Goal: Information Seeking & Learning: Learn about a topic

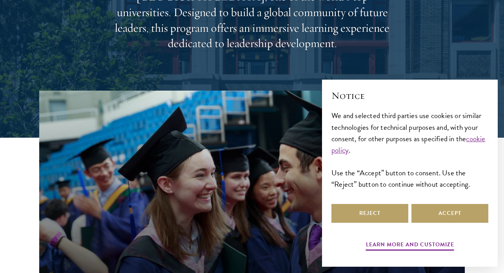
scroll to position [158, 0]
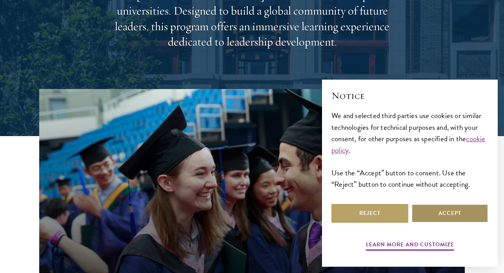
click at [431, 218] on button "Accept" at bounding box center [449, 213] width 77 height 19
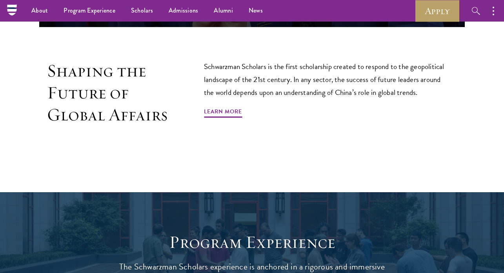
scroll to position [390, 0]
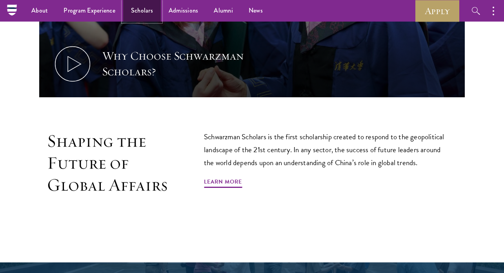
click at [128, 15] on link "Scholars" at bounding box center [142, 11] width 38 height 22
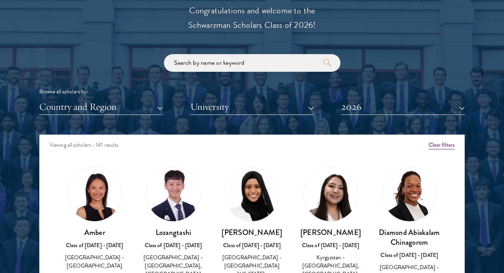
scroll to position [908, 0]
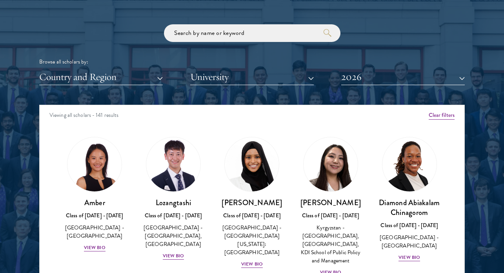
click at [132, 89] on div "Scholar Directory Congratulations and welcome to the Schwarzman Scholars Class …" at bounding box center [251, 140] width 425 height 399
click at [131, 84] on button "Country and Region" at bounding box center [101, 77] width 124 height 16
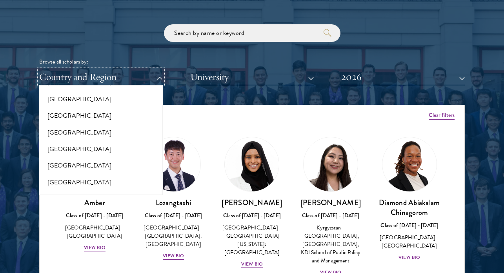
scroll to position [54, 0]
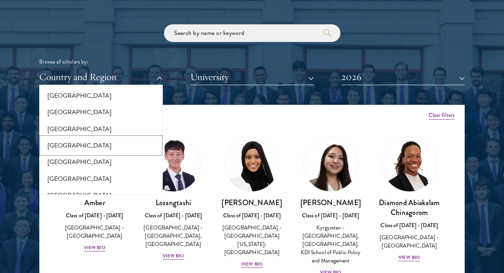
click at [99, 140] on button "[GEOGRAPHIC_DATA]" at bounding box center [101, 145] width 119 height 16
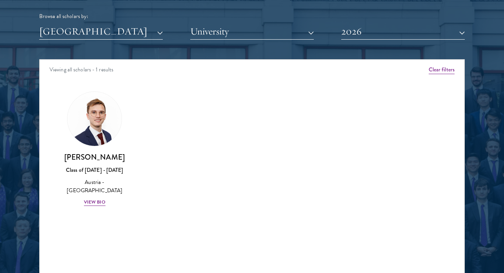
scroll to position [954, 0]
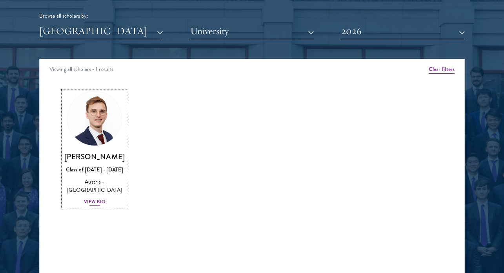
click at [97, 205] on div "View Bio" at bounding box center [95, 201] width 22 height 7
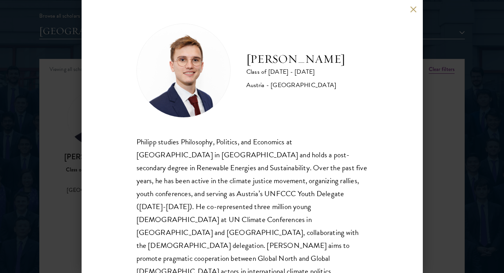
drag, startPoint x: 249, startPoint y: 53, endPoint x: 312, endPoint y: 71, distance: 65.8
click at [312, 67] on h2 "[PERSON_NAME]" at bounding box center [295, 59] width 99 height 16
copy h2 "[PERSON_NAME]"
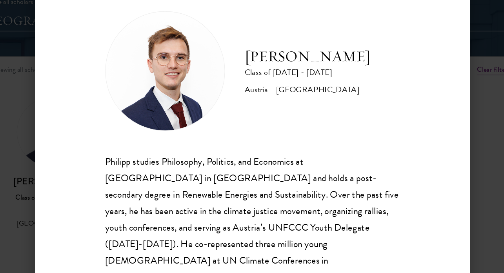
scroll to position [954, 0]
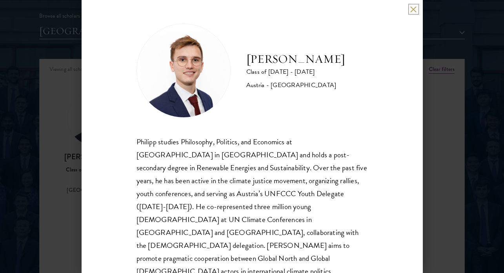
click at [411, 9] on button at bounding box center [413, 9] width 7 height 7
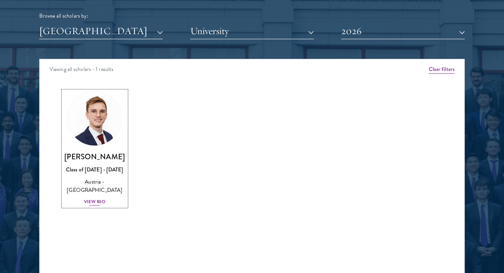
click at [104, 205] on div "View Bio" at bounding box center [95, 201] width 22 height 7
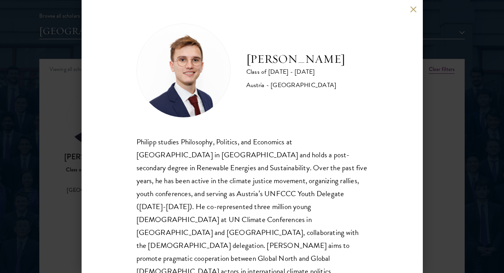
scroll to position [2, 0]
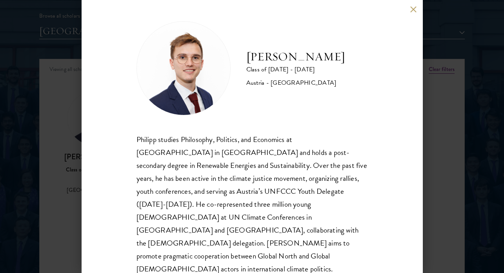
click at [411, 12] on button at bounding box center [413, 9] width 7 height 7
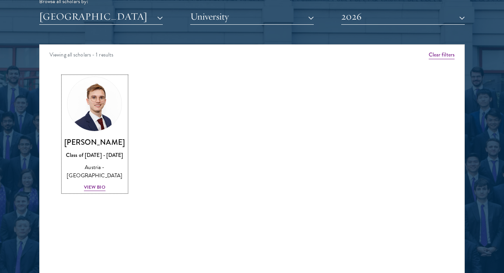
scroll to position [976, 0]
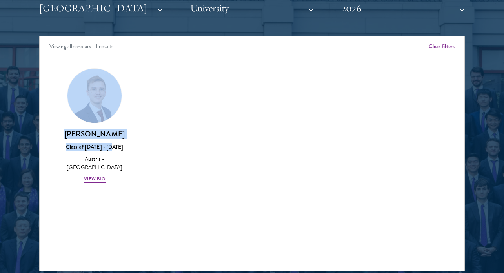
drag, startPoint x: 193, startPoint y: 158, endPoint x: 165, endPoint y: 83, distance: 79.5
click at [165, 83] on div "Amber Class of [DATE] - [DATE] [GEOGRAPHIC_DATA] - [GEOGRAPHIC_DATA] View Bio C…" at bounding box center [252, 132] width 425 height 149
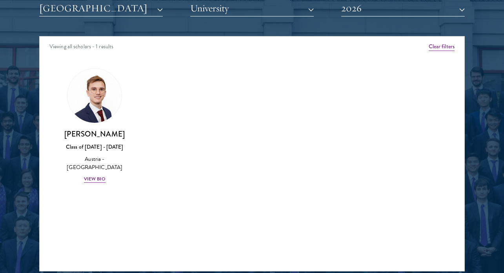
click at [385, 22] on div "Scholar Directory Congratulations and welcome to the Schwarzman Scholars Class …" at bounding box center [251, 71] width 425 height 399
click at [378, 7] on button "2026" at bounding box center [403, 8] width 124 height 16
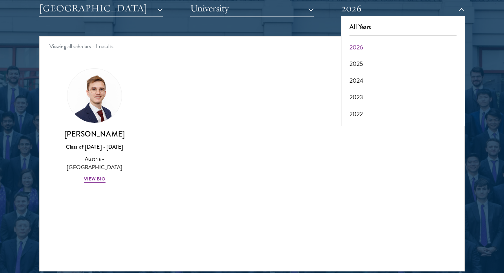
click at [334, 79] on div "Amber Class of [DATE] - [DATE] [GEOGRAPHIC_DATA] - [GEOGRAPHIC_DATA] View Bio C…" at bounding box center [252, 132] width 425 height 149
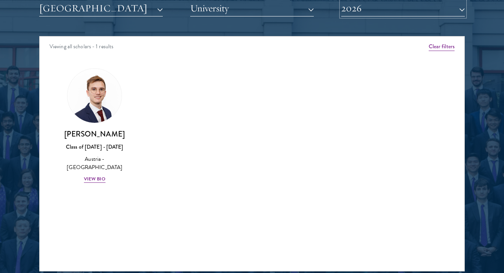
click at [396, 14] on button "2026" at bounding box center [403, 8] width 124 height 16
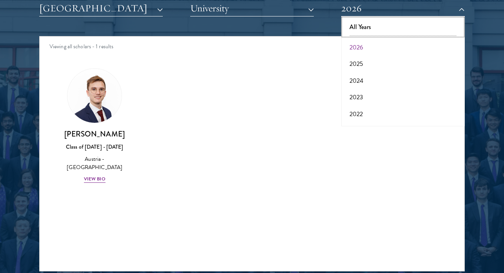
click at [374, 26] on button "All Years" at bounding box center [402, 27] width 119 height 16
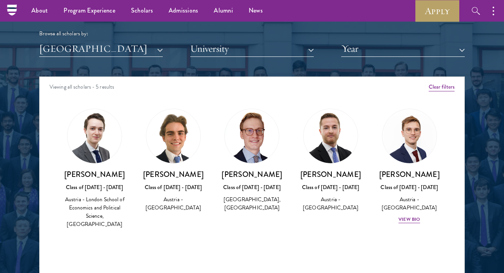
scroll to position [932, 0]
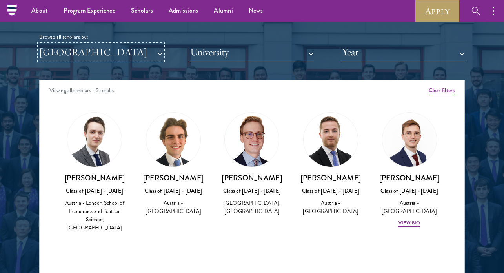
click at [150, 53] on button "[GEOGRAPHIC_DATA]" at bounding box center [101, 52] width 124 height 16
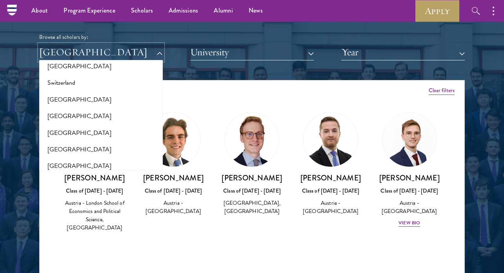
scroll to position [1476, 0]
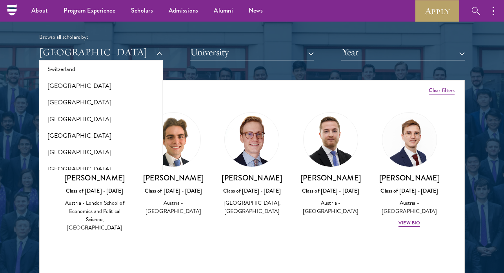
click at [291, 245] on div "Amber Class of [DATE] - [DATE] [GEOGRAPHIC_DATA] - [GEOGRAPHIC_DATA] View Bio C…" at bounding box center [252, 179] width 425 height 154
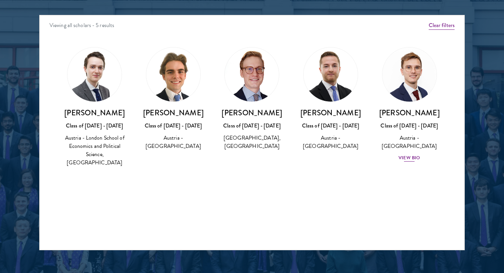
scroll to position [997, 0]
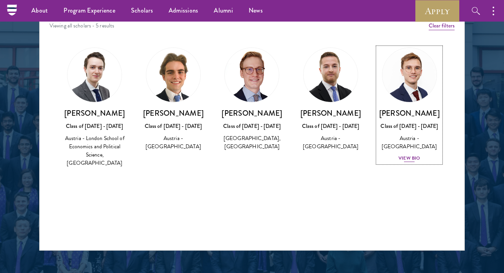
click at [414, 162] on div "View Bio" at bounding box center [409, 157] width 22 height 7
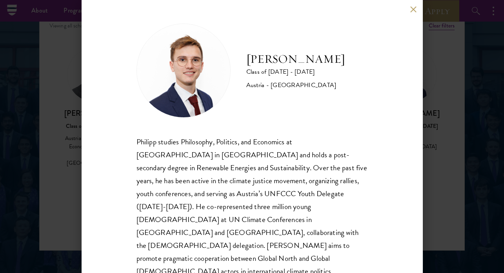
click at [213, 72] on img at bounding box center [183, 71] width 94 height 94
click at [414, 12] on button at bounding box center [413, 9] width 7 height 7
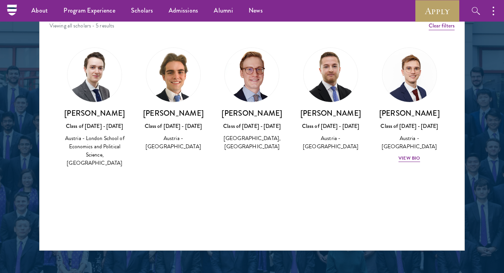
click at [174, 86] on img at bounding box center [173, 75] width 54 height 54
click at [180, 145] on div "Austria - [GEOGRAPHIC_DATA]" at bounding box center [173, 142] width 63 height 16
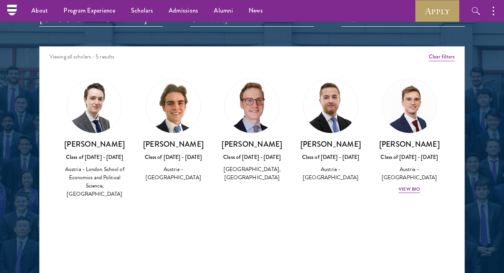
drag, startPoint x: 180, startPoint y: 145, endPoint x: 176, endPoint y: 116, distance: 29.7
click at [180, 133] on div "[PERSON_NAME] Class of [DATE] - [DATE] [GEOGRAPHIC_DATA] - [GEOGRAPHIC_DATA] [G…" at bounding box center [173, 130] width 63 height 104
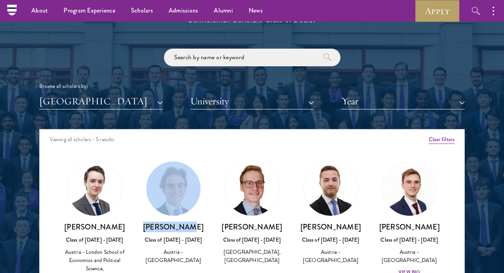
scroll to position [853, 0]
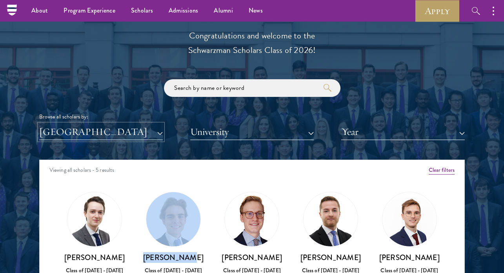
click at [153, 134] on button "[GEOGRAPHIC_DATA]" at bounding box center [101, 132] width 124 height 16
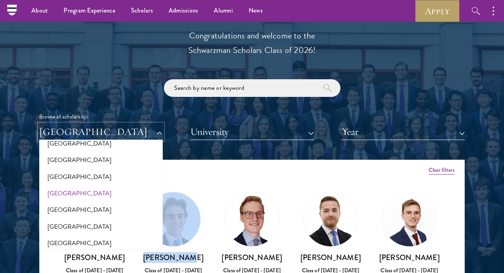
scroll to position [0, 0]
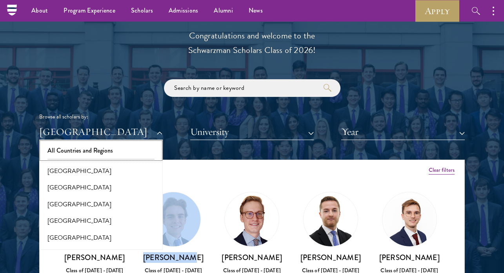
click at [92, 147] on button "All Countries and Regions" at bounding box center [101, 150] width 119 height 16
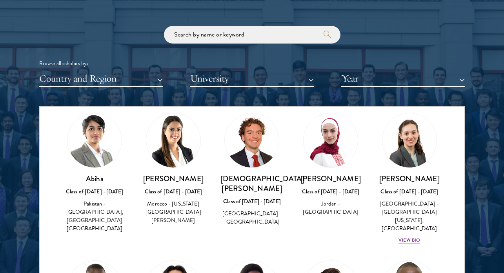
scroll to position [318, 0]
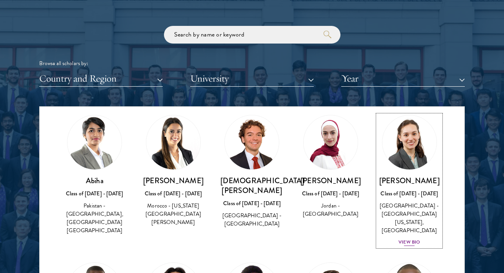
click at [418, 238] on div "View Bio" at bounding box center [409, 241] width 22 height 7
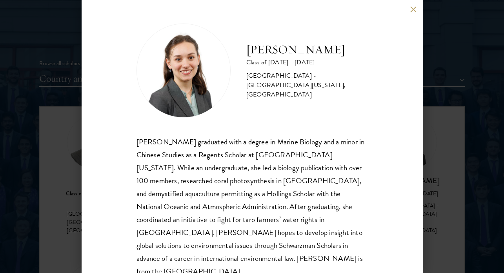
click at [414, 13] on div "[PERSON_NAME] Class of [DATE] - [DATE] [GEOGRAPHIC_DATA] - [GEOGRAPHIC_DATA][US…" at bounding box center [252, 136] width 341 height 273
click at [412, 10] on button at bounding box center [413, 9] width 7 height 7
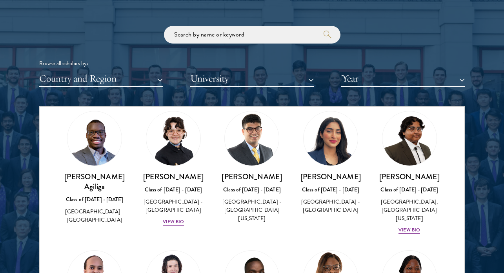
scroll to position [602, 0]
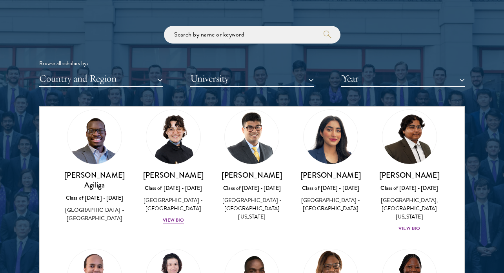
click at [326, 170] on h3 "[PERSON_NAME]" at bounding box center [330, 175] width 63 height 10
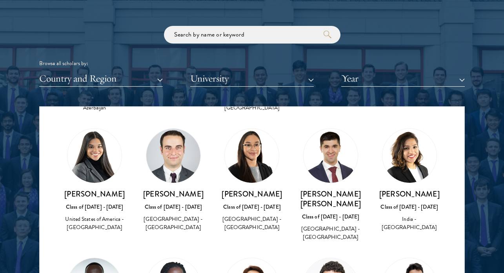
scroll to position [1298, 0]
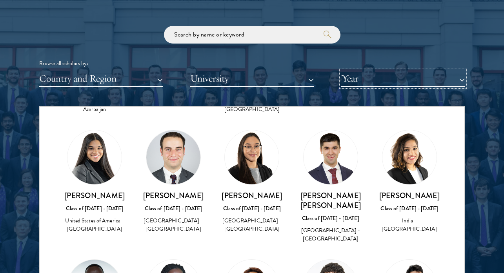
click at [365, 80] on button "Year" at bounding box center [403, 79] width 124 height 16
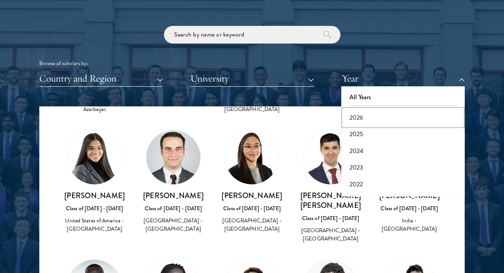
click at [366, 115] on button "2026" at bounding box center [402, 117] width 119 height 16
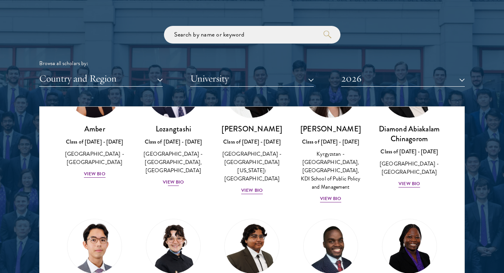
scroll to position [76, 0]
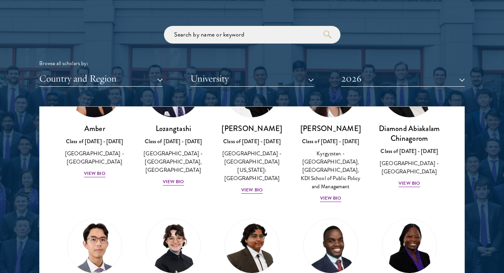
click at [351, 211] on div "[PERSON_NAME] Class of [DATE] - [DATE] [GEOGRAPHIC_DATA] - [GEOGRAPHIC_DATA] [G…" at bounding box center [330, 276] width 79 height 131
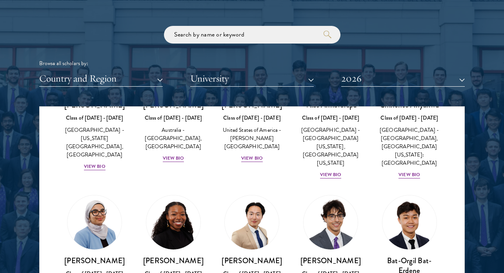
scroll to position [380, 0]
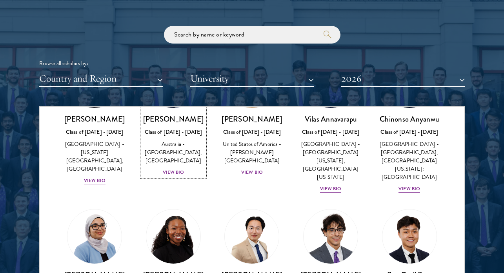
click at [180, 176] on div "View Bio" at bounding box center [174, 172] width 22 height 7
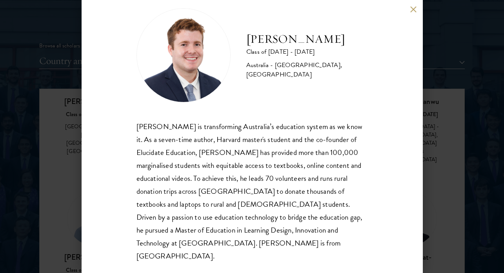
scroll to position [925, 0]
click at [415, 10] on button at bounding box center [413, 9] width 7 height 7
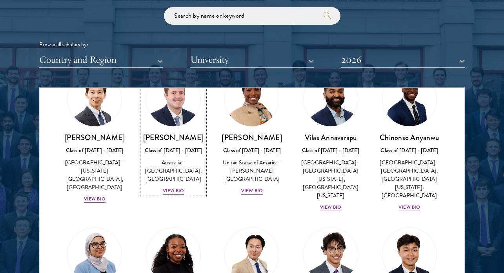
scroll to position [349, 0]
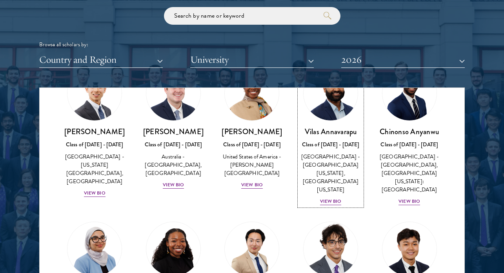
click at [320, 154] on div "[GEOGRAPHIC_DATA] - [GEOGRAPHIC_DATA][US_STATE], [GEOGRAPHIC_DATA][US_STATE]" at bounding box center [330, 173] width 63 height 41
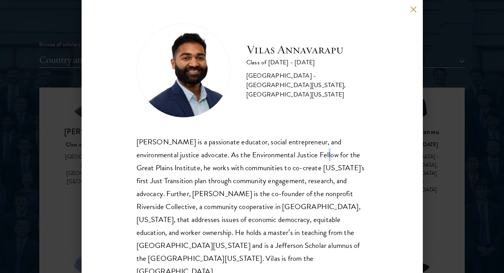
drag, startPoint x: 321, startPoint y: 161, endPoint x: 332, endPoint y: 145, distance: 19.1
click at [332, 145] on div "[PERSON_NAME] is a passionate educator, social entrepreneur, and environmental …" at bounding box center [251, 206] width 231 height 143
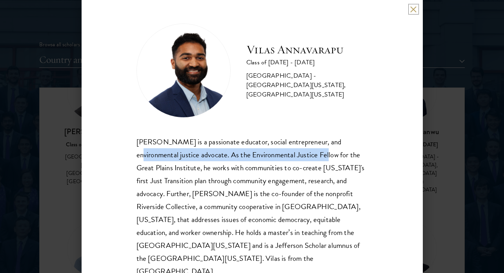
click at [412, 12] on button at bounding box center [413, 9] width 7 height 7
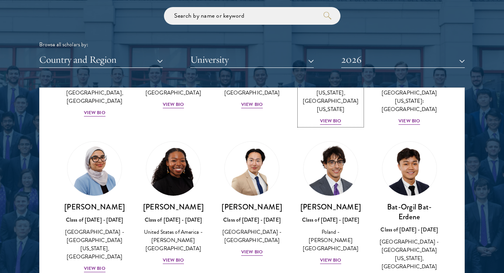
scroll to position [433, 0]
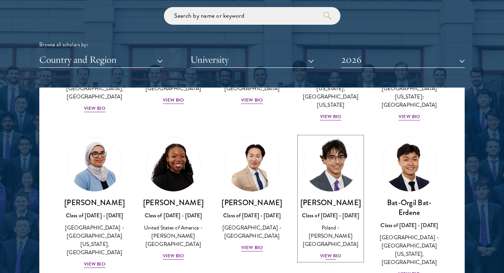
click at [327, 252] on div "View Bio" at bounding box center [331, 255] width 22 height 7
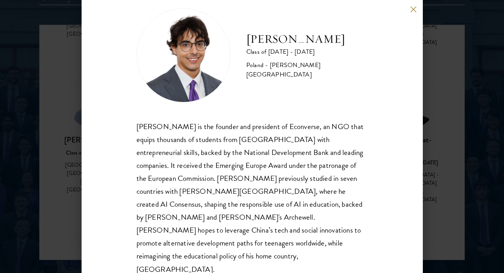
scroll to position [989, 0]
click at [413, 9] on button at bounding box center [413, 9] width 7 height 7
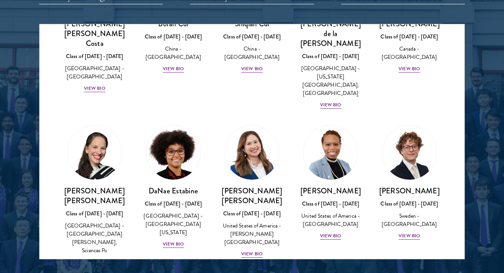
scroll to position [1001, 0]
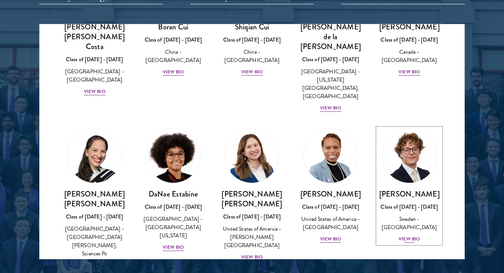
click at [414, 189] on div "[PERSON_NAME] Class of [DATE] - [DATE] [GEOGRAPHIC_DATA] - [GEOGRAPHIC_DATA] Vi…" at bounding box center [409, 216] width 63 height 55
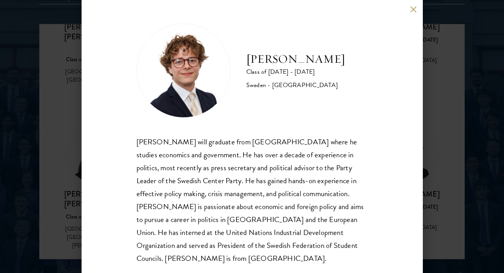
scroll to position [2, 0]
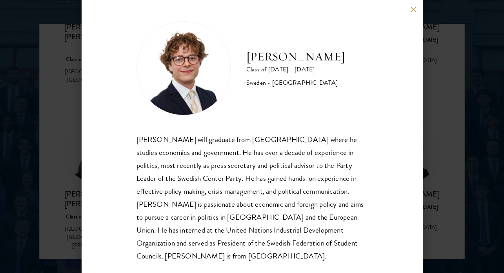
click at [415, 9] on button at bounding box center [413, 9] width 7 height 7
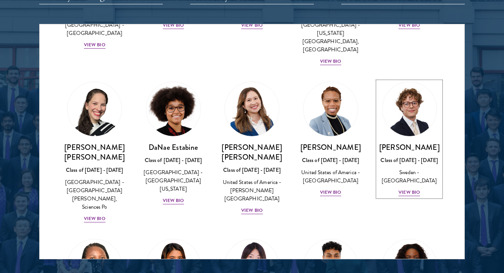
scroll to position [1035, 0]
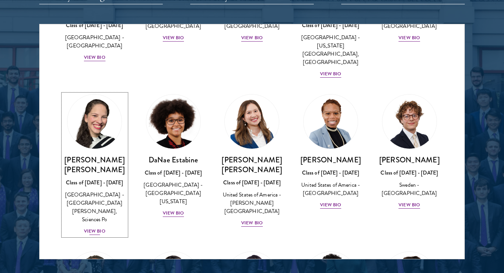
click at [111, 155] on h3 "[PERSON_NAME] [PERSON_NAME]" at bounding box center [94, 165] width 63 height 20
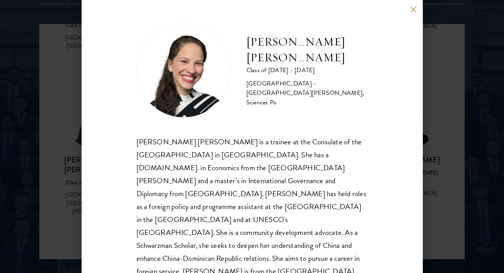
scroll to position [15, 0]
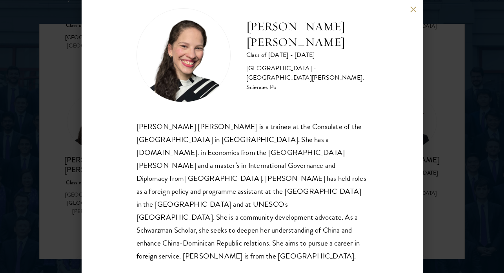
click at [410, 12] on button at bounding box center [413, 9] width 7 height 7
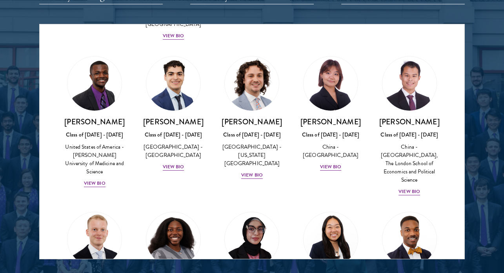
scroll to position [1420, 0]
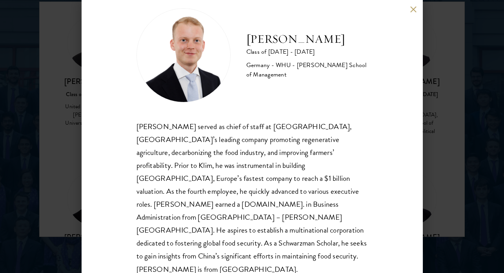
scroll to position [1014, 0]
click at [416, 5] on div "[PERSON_NAME] Class of [DATE] - [DATE] [GEOGRAPHIC_DATA] - [GEOGRAPHIC_DATA] - …" at bounding box center [252, 136] width 341 height 273
click at [413, 9] on button at bounding box center [413, 9] width 7 height 7
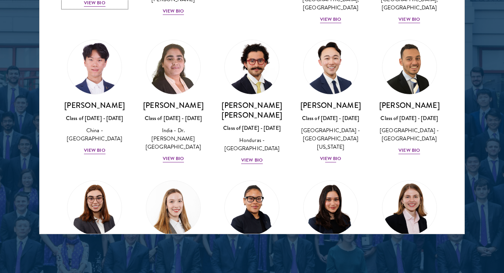
scroll to position [1708, 0]
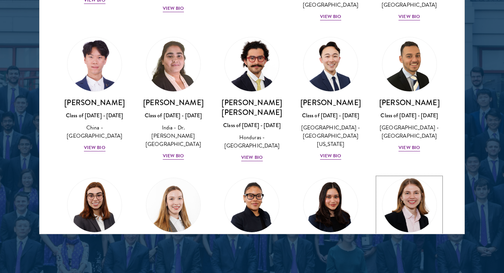
click at [405, 175] on img at bounding box center [410, 205] width 60 height 60
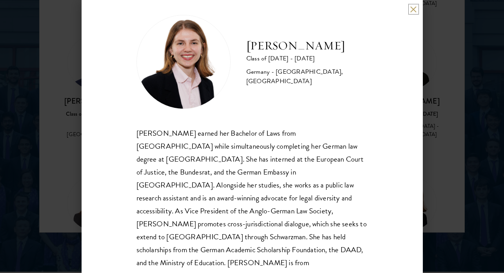
scroll to position [7, 0]
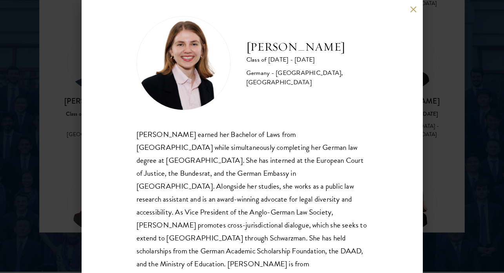
click at [417, 15] on div "[PERSON_NAME] Class of [DATE] - [DATE] [GEOGRAPHIC_DATA] - [GEOGRAPHIC_DATA], […" at bounding box center [252, 136] width 341 height 273
click at [414, 7] on button at bounding box center [413, 9] width 7 height 7
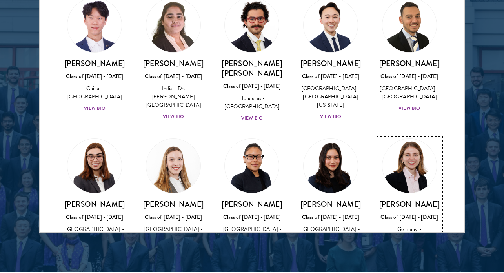
scroll to position [1749, 0]
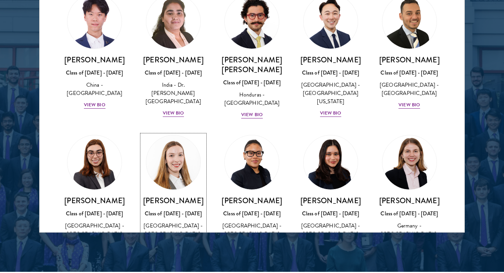
click at [187, 196] on div "[PERSON_NAME] Class of [DATE] - [DATE] [GEOGRAPHIC_DATA] - [GEOGRAPHIC_DATA], […" at bounding box center [173, 227] width 63 height 63
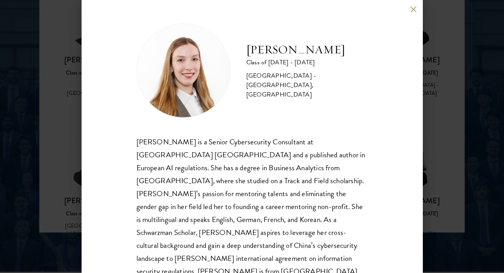
scroll to position [15, 0]
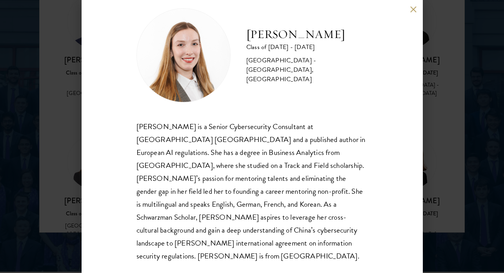
click at [417, 10] on div "[PERSON_NAME] Class of [DATE] - [DATE] [GEOGRAPHIC_DATA] - [GEOGRAPHIC_DATA], […" at bounding box center [252, 136] width 341 height 273
click at [417, 9] on div "[PERSON_NAME] Class of [DATE] - [DATE] [GEOGRAPHIC_DATA] - [GEOGRAPHIC_DATA], […" at bounding box center [252, 136] width 341 height 273
click at [413, 9] on button at bounding box center [413, 9] width 7 height 7
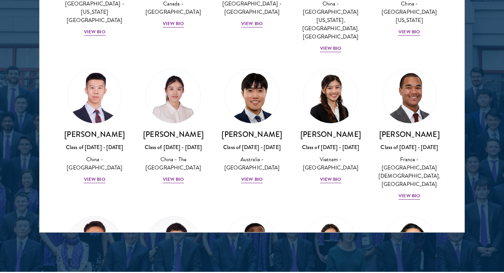
scroll to position [2260, 0]
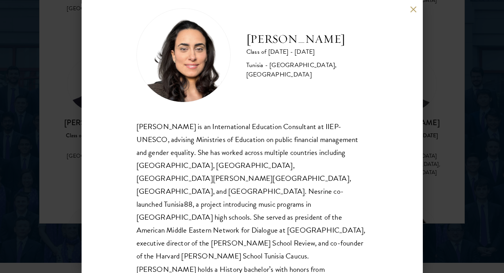
scroll to position [1029, 0]
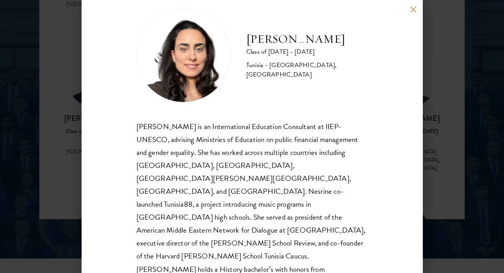
click at [414, 14] on div "[PERSON_NAME] Class of [DATE] - [DATE] [GEOGRAPHIC_DATA] - [GEOGRAPHIC_DATA], […" at bounding box center [252, 136] width 341 height 273
click at [414, 11] on button at bounding box center [413, 9] width 7 height 7
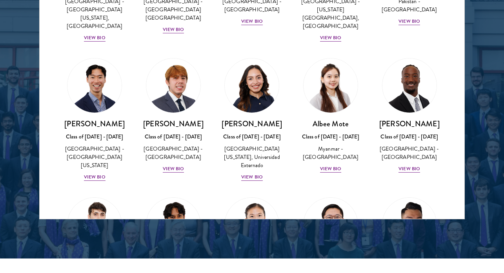
scroll to position [2710, 0]
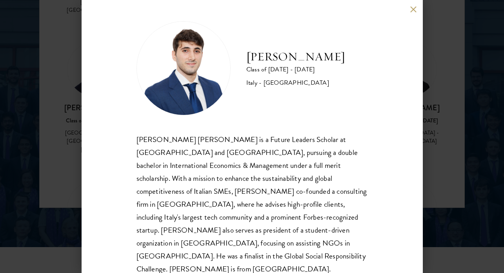
scroll to position [1044, 0]
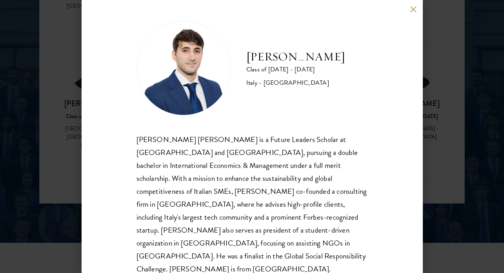
click at [409, 14] on div "[PERSON_NAME] Class of [DATE] - [DATE] [GEOGRAPHIC_DATA] - [GEOGRAPHIC_DATA] [P…" at bounding box center [252, 136] width 341 height 273
click at [411, 7] on button at bounding box center [413, 9] width 7 height 7
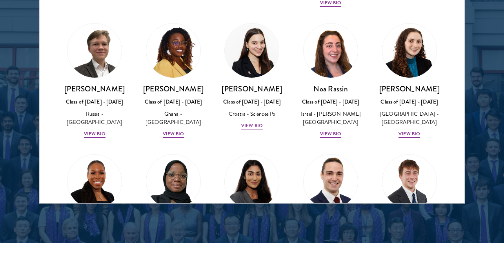
scroll to position [3028, 0]
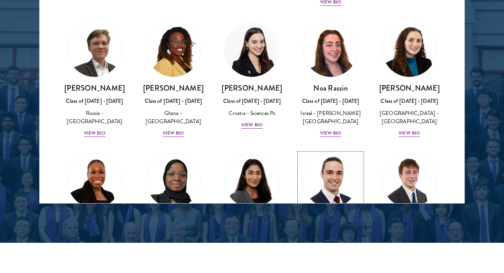
click at [338, 260] on div "View Bio" at bounding box center [331, 263] width 22 height 7
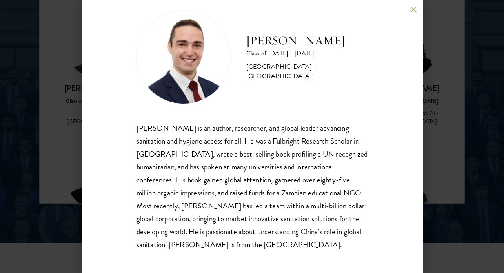
scroll to position [15, 0]
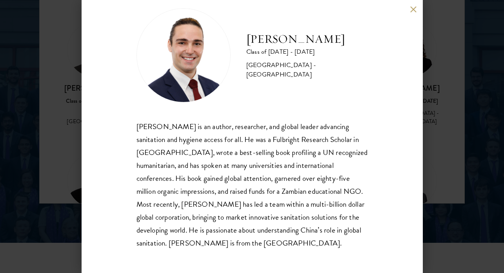
click at [415, 12] on button at bounding box center [413, 9] width 7 height 7
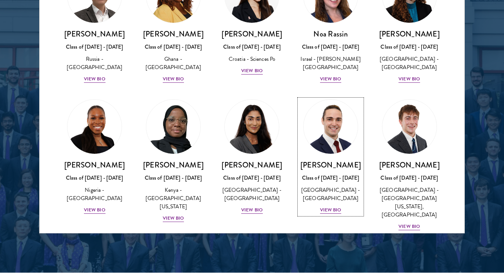
scroll to position [3112, 0]
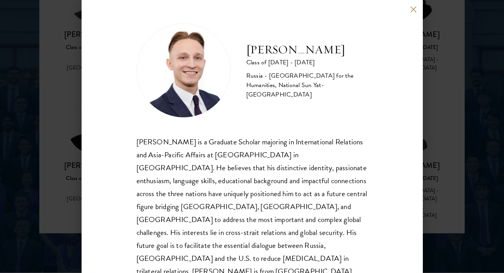
scroll to position [2, 0]
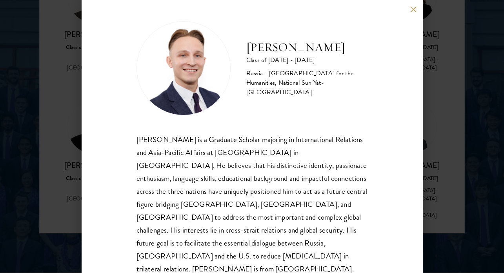
drag, startPoint x: 409, startPoint y: 93, endPoint x: 409, endPoint y: 85, distance: 7.8
click at [409, 85] on div "[PERSON_NAME] Class of [DATE] - [DATE] [GEOGRAPHIC_DATA] - [GEOGRAPHIC_DATA] fo…" at bounding box center [252, 136] width 341 height 273
click at [416, 10] on button at bounding box center [413, 9] width 7 height 7
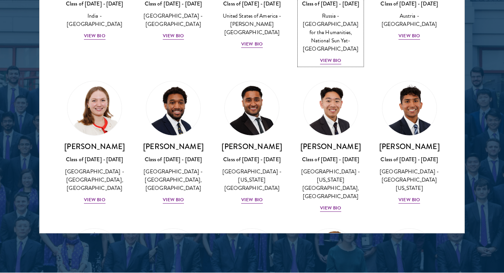
scroll to position [3435, 0]
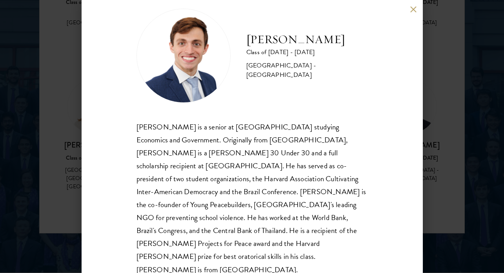
scroll to position [15, 0]
click at [411, 11] on button at bounding box center [413, 9] width 7 height 7
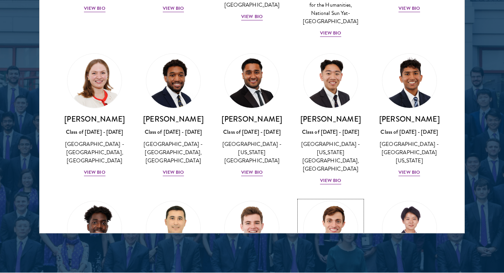
scroll to position [3462, 0]
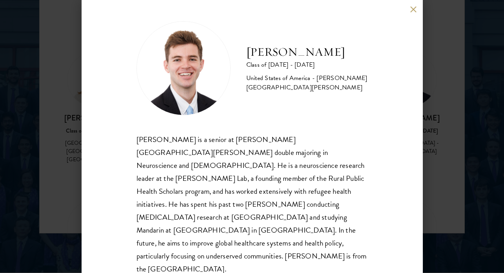
scroll to position [1020, 0]
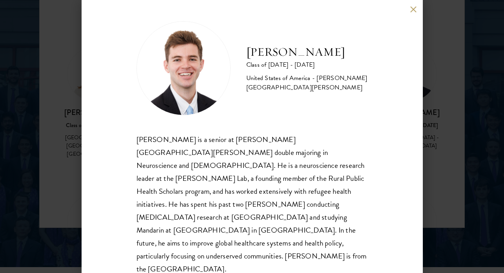
click at [414, 7] on button at bounding box center [413, 9] width 7 height 7
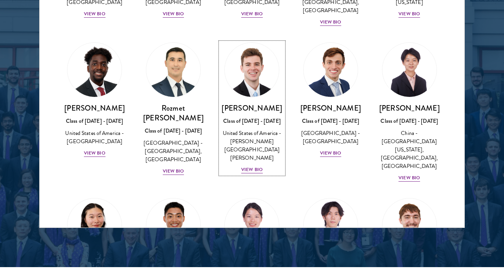
scroll to position [3616, 0]
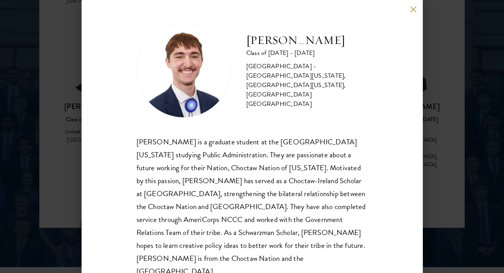
click at [412, 7] on button at bounding box center [413, 9] width 7 height 7
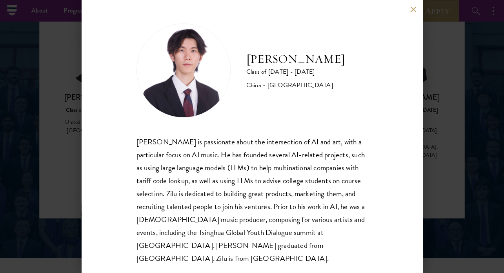
scroll to position [2, 0]
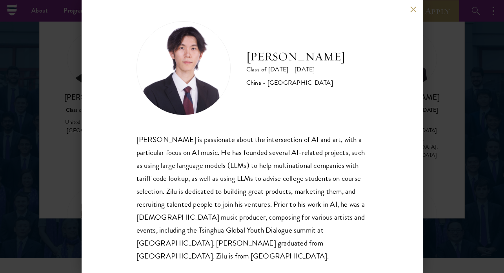
click at [414, 10] on button at bounding box center [413, 9] width 7 height 7
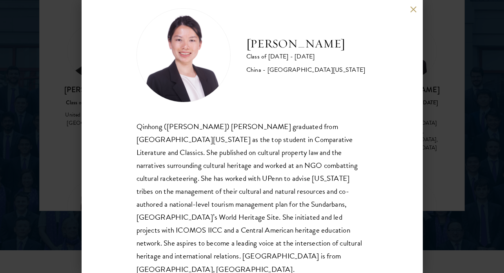
scroll to position [1040, 0]
click at [410, 9] on button at bounding box center [413, 9] width 7 height 7
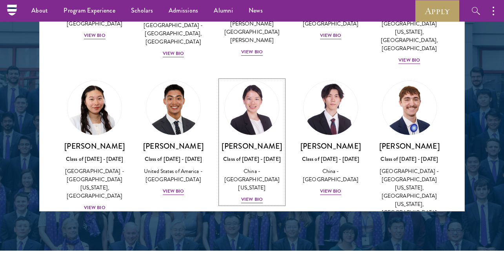
scroll to position [3716, 0]
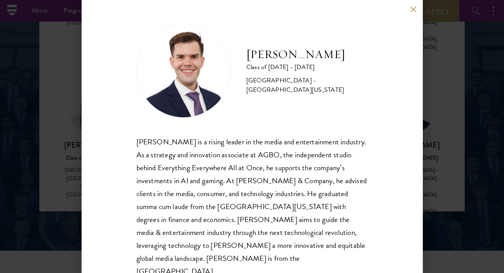
click at [412, 10] on button at bounding box center [413, 9] width 7 height 7
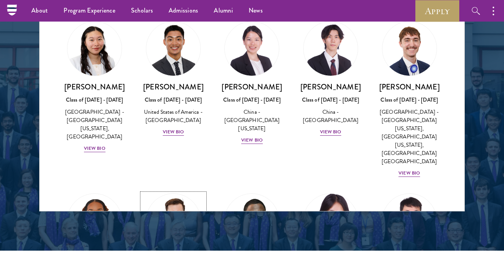
scroll to position [3772, 0]
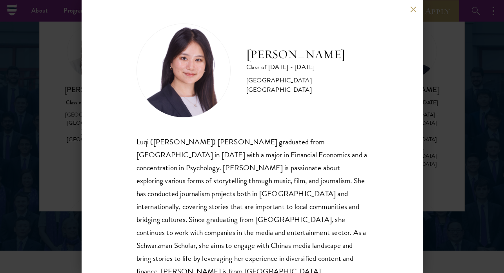
scroll to position [15, 0]
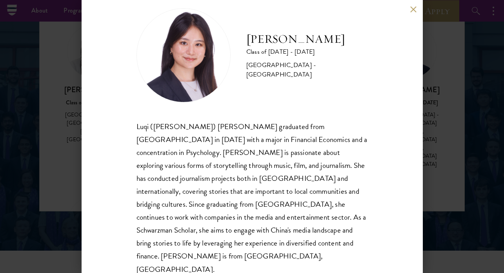
click at [412, 13] on div "[PERSON_NAME] Class of [DATE] - [DATE] [GEOGRAPHIC_DATA] - [GEOGRAPHIC_DATA] Lu…" at bounding box center [252, 136] width 341 height 273
click at [414, 11] on button at bounding box center [413, 9] width 7 height 7
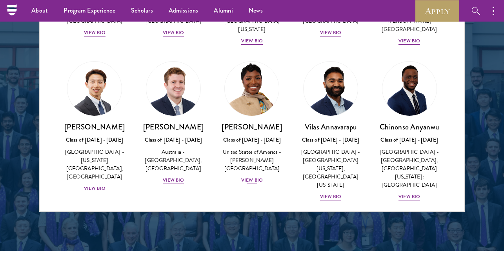
scroll to position [238, 0]
